Goal: Task Accomplishment & Management: Use online tool/utility

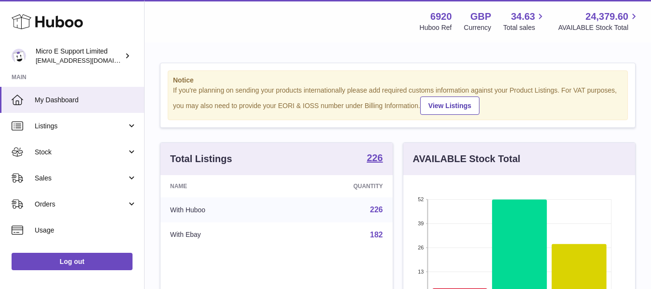
scroll to position [150, 232]
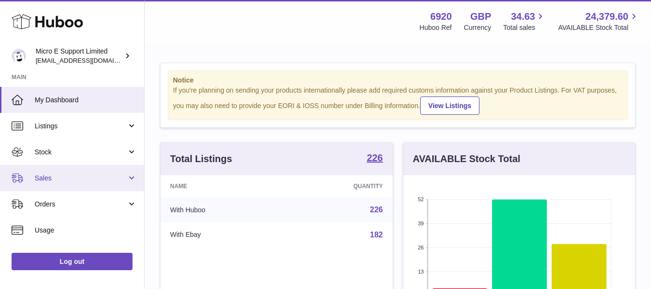
click at [109, 181] on span "Sales" at bounding box center [81, 178] width 92 height 9
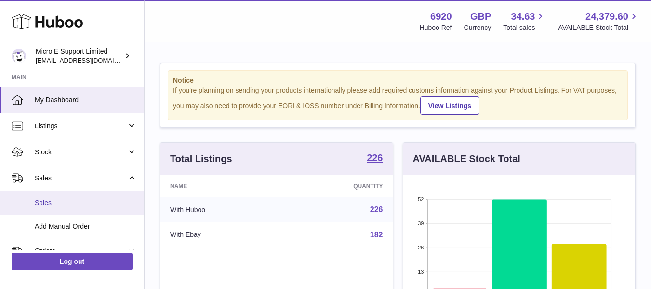
click at [50, 205] on span "Sales" at bounding box center [86, 202] width 102 height 9
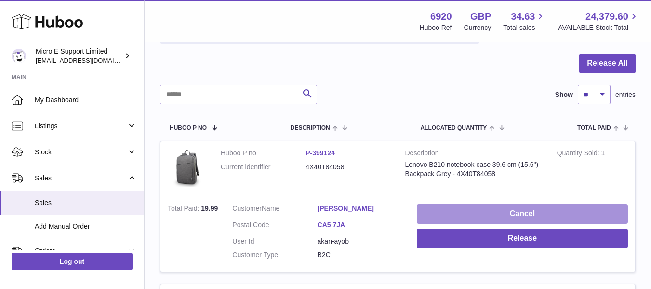
scroll to position [87, 0]
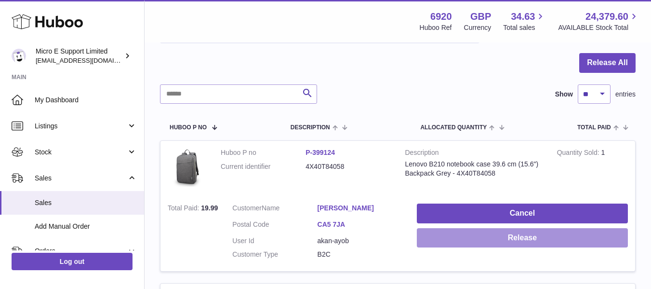
click at [524, 237] on button "Release" at bounding box center [522, 238] width 211 height 20
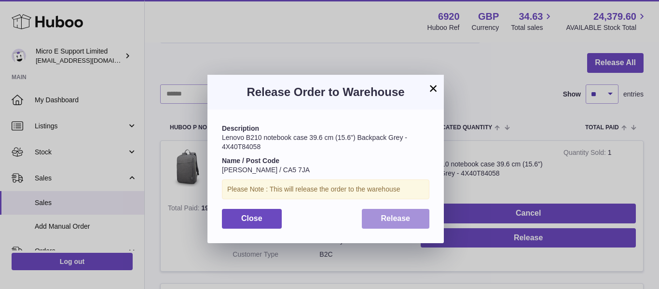
click at [400, 224] on button "Release" at bounding box center [396, 219] width 68 height 20
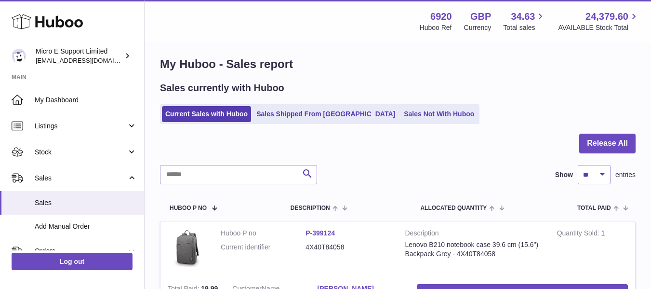
scroll to position [6, 0]
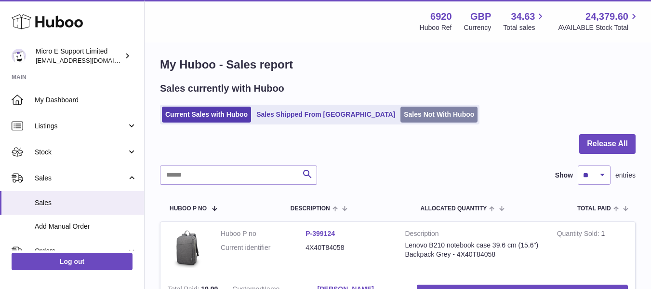
click at [401, 110] on link "Sales Not With Huboo" at bounding box center [439, 115] width 77 height 16
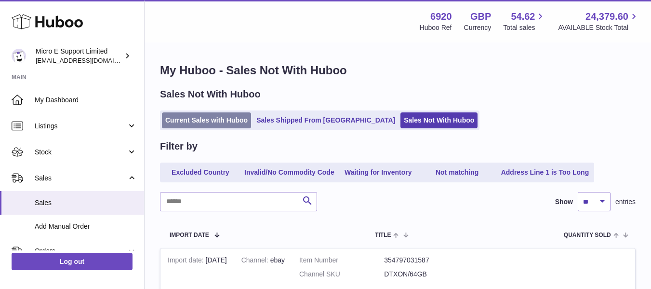
click at [213, 120] on link "Current Sales with Huboo" at bounding box center [206, 120] width 89 height 16
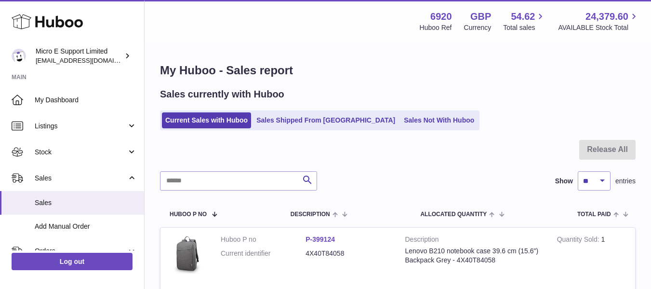
click at [213, 120] on link "Current Sales with Huboo" at bounding box center [206, 120] width 89 height 16
click at [460, 92] on div "Sales currently with Huboo" at bounding box center [398, 94] width 476 height 13
